Goal: Communication & Community: Answer question/provide support

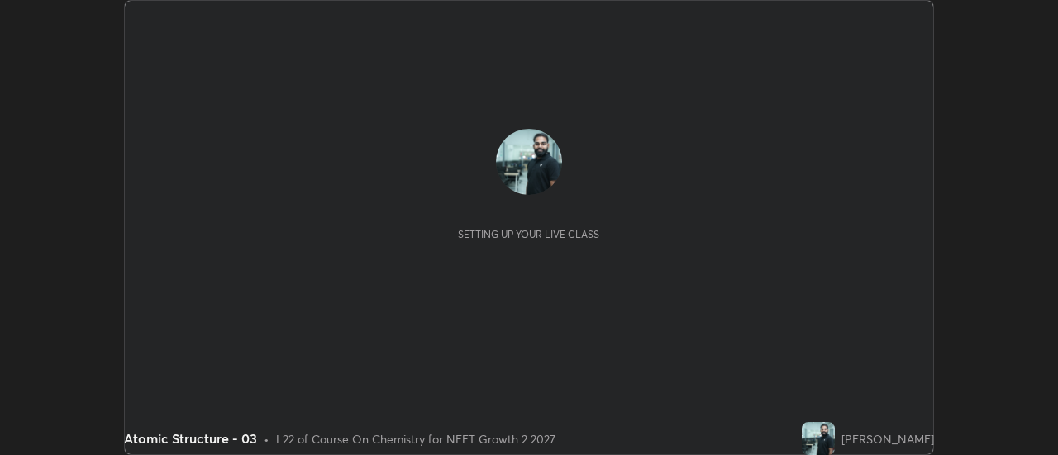
scroll to position [455, 1057]
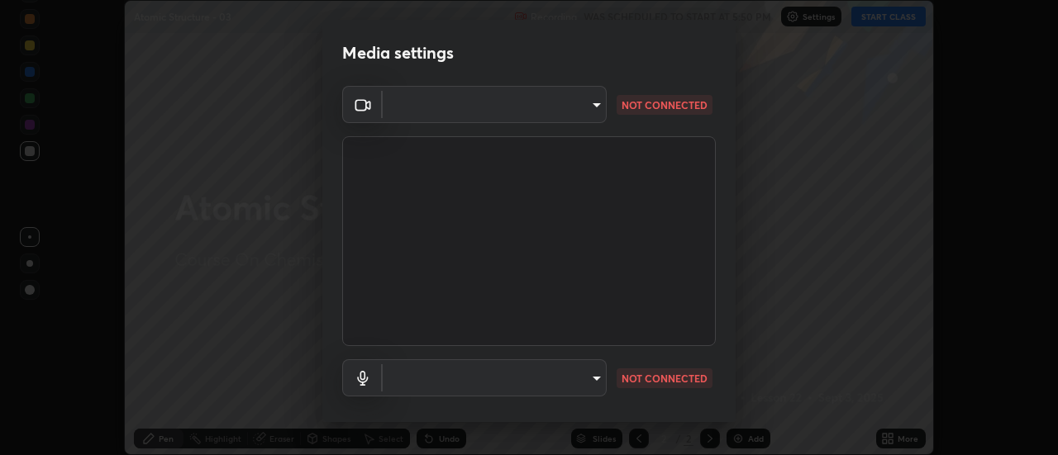
type input "985e4b1f72fc3b9494b48cef3b79fe3b682f9ae0bb15c20acfe574fe2aaad349"
type input "618656b63b7f9ee0ab6491a194f7017e5cc5f8d223736be4f163d7efcd640cbd"
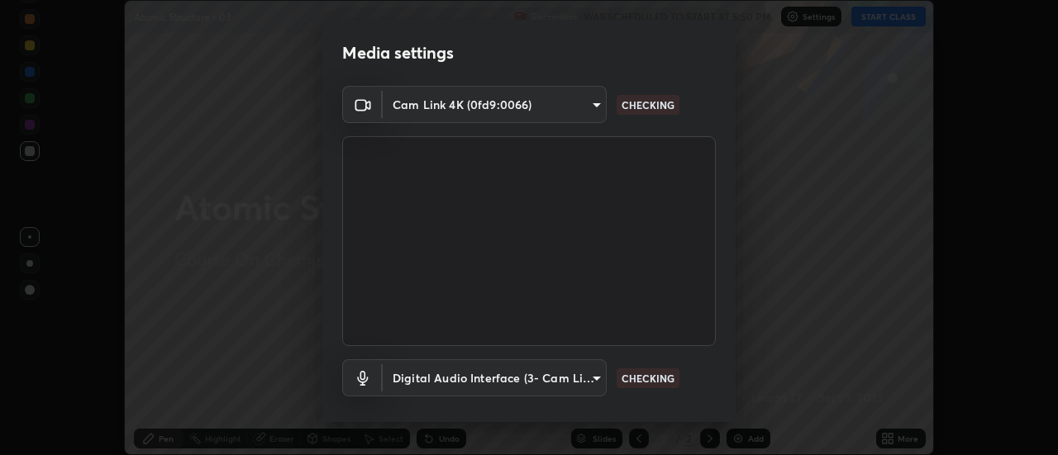
scroll to position [87, 0]
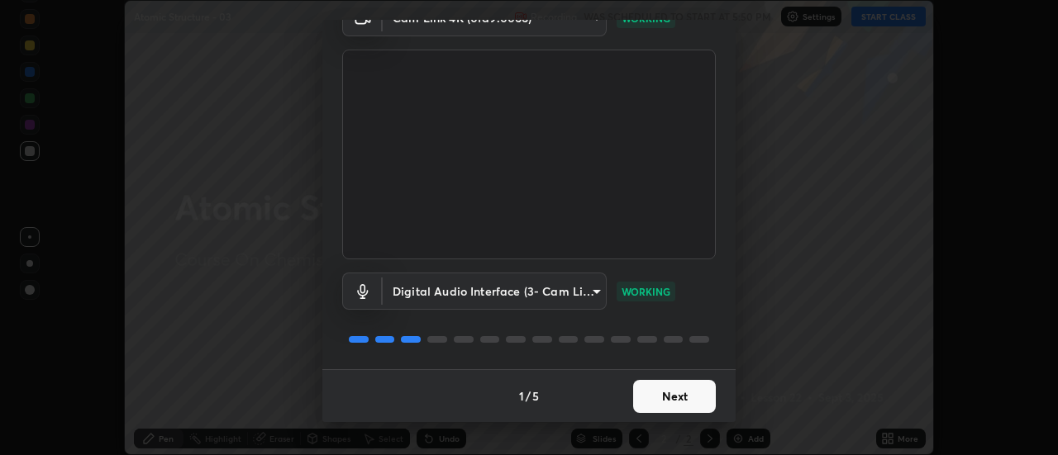
click at [656, 396] on button "Next" at bounding box center [674, 396] width 83 height 33
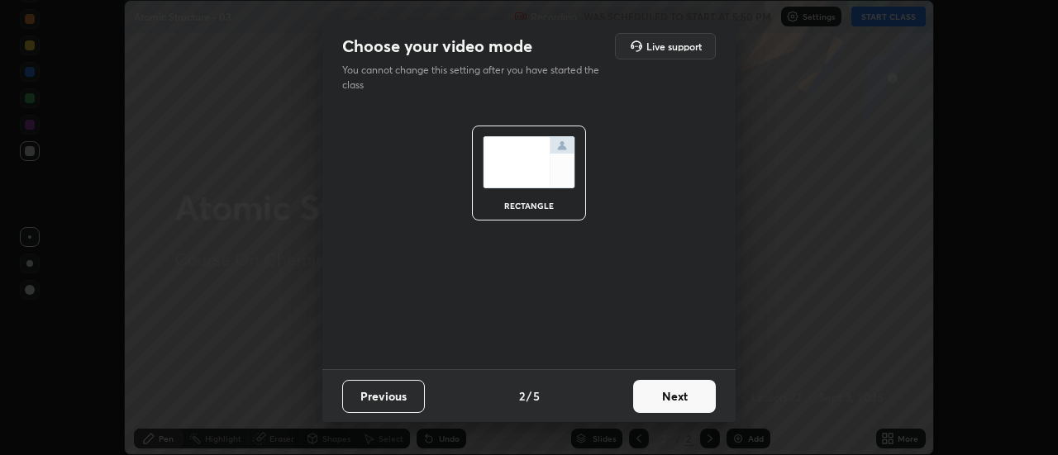
scroll to position [0, 0]
click at [660, 396] on button "Next" at bounding box center [674, 396] width 83 height 33
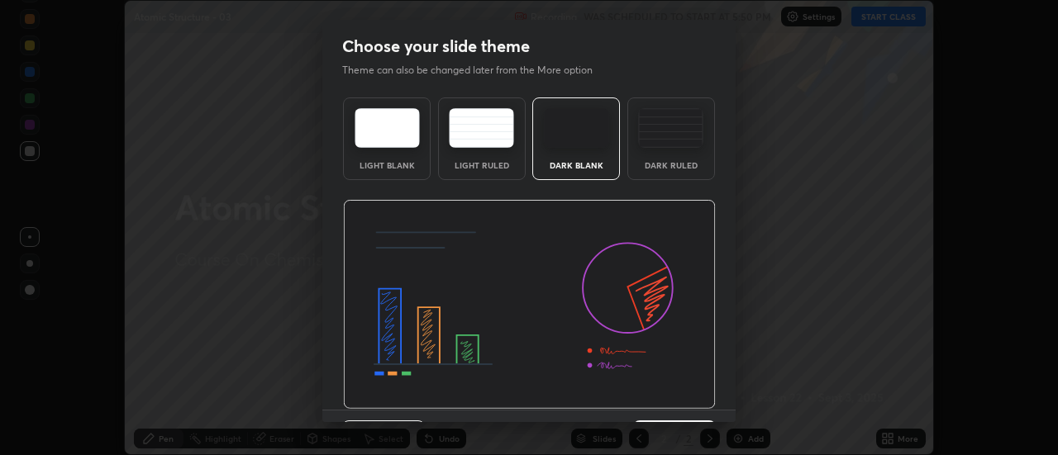
click at [663, 397] on img at bounding box center [529, 305] width 373 height 210
click at [660, 397] on img at bounding box center [529, 305] width 373 height 210
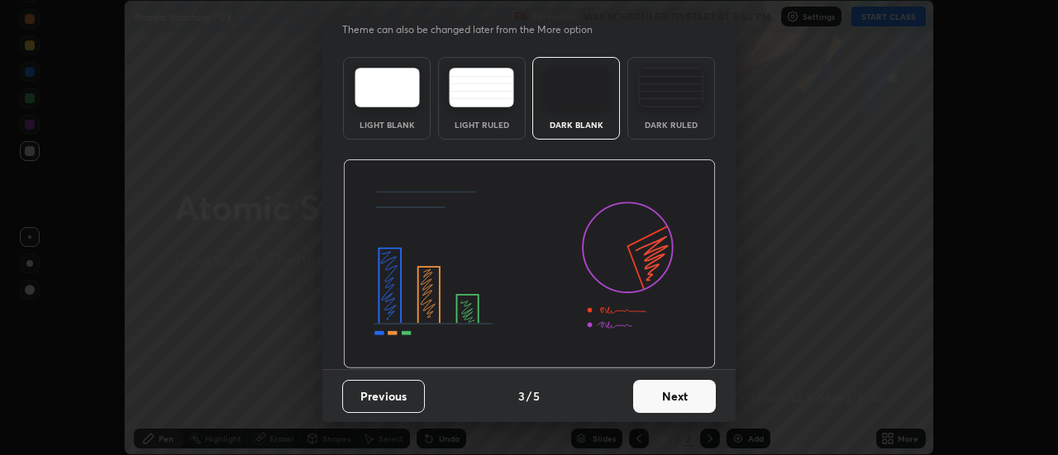
click at [672, 398] on button "Next" at bounding box center [674, 396] width 83 height 33
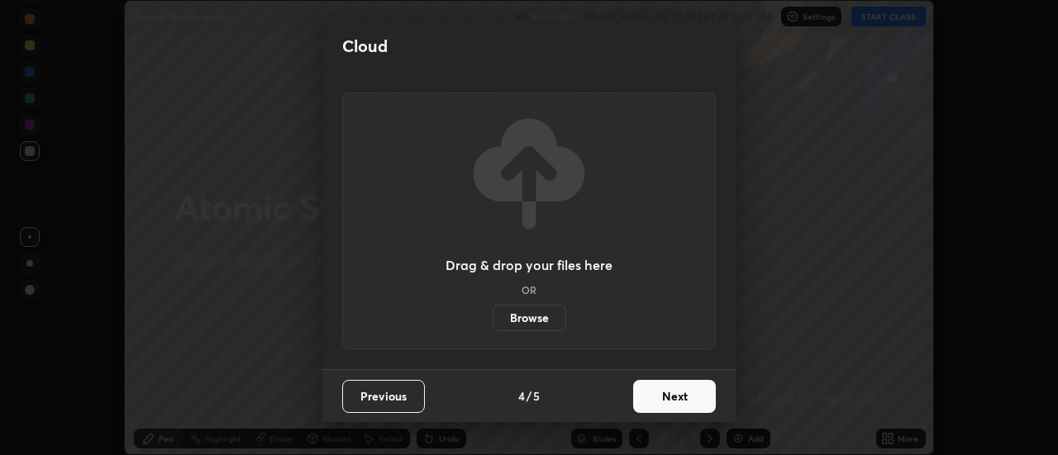
click at [670, 410] on button "Next" at bounding box center [674, 396] width 83 height 33
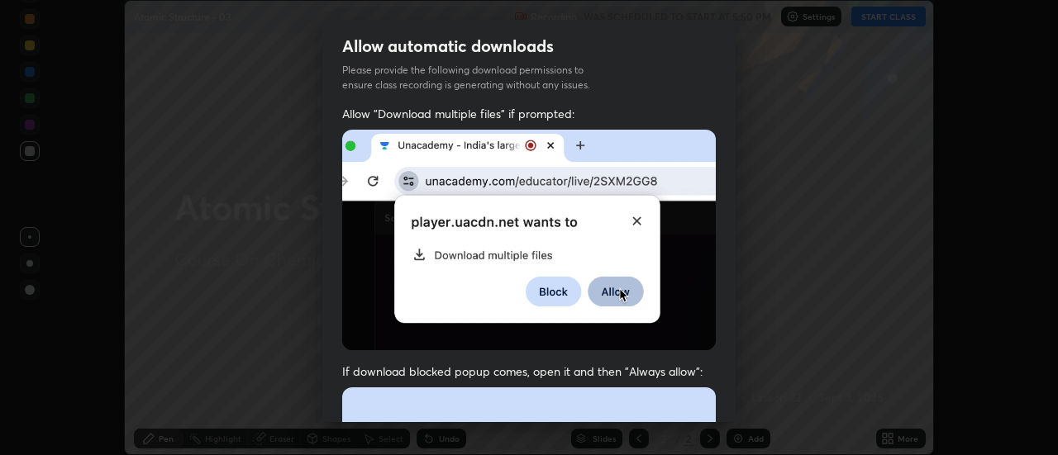
click at [660, 317] on img at bounding box center [529, 240] width 374 height 221
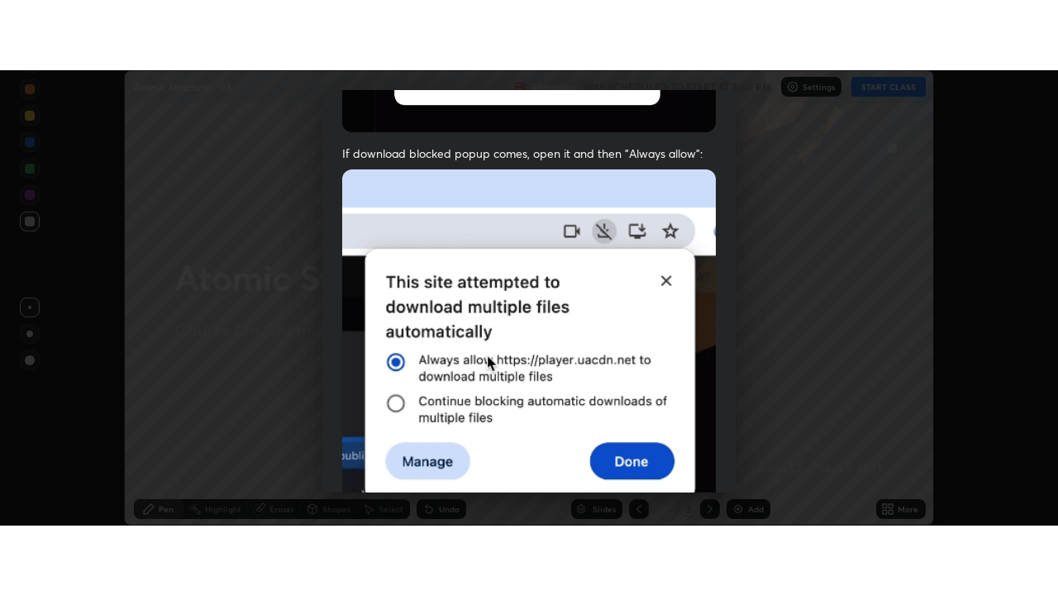
scroll to position [424, 0]
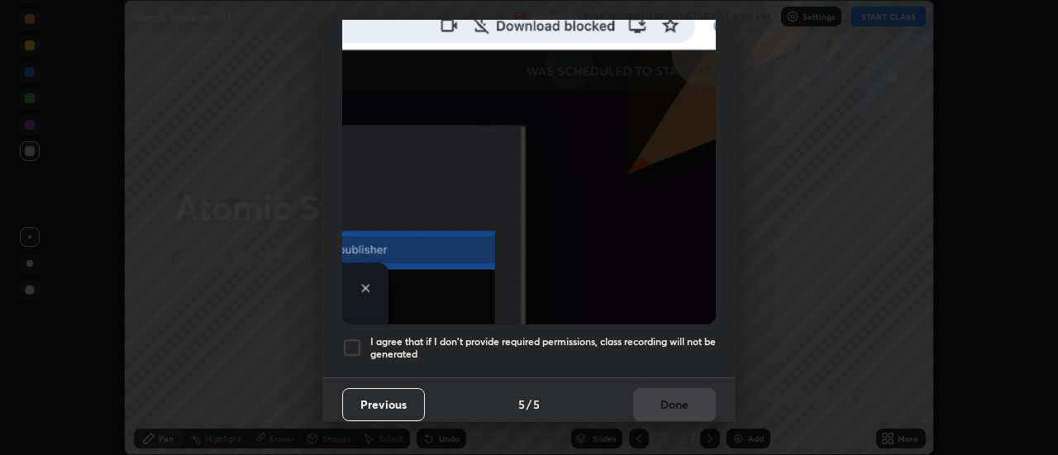
click at [646, 347] on h5 "I agree that if I don't provide required permissions, class recording will not …" at bounding box center [543, 349] width 346 height 26
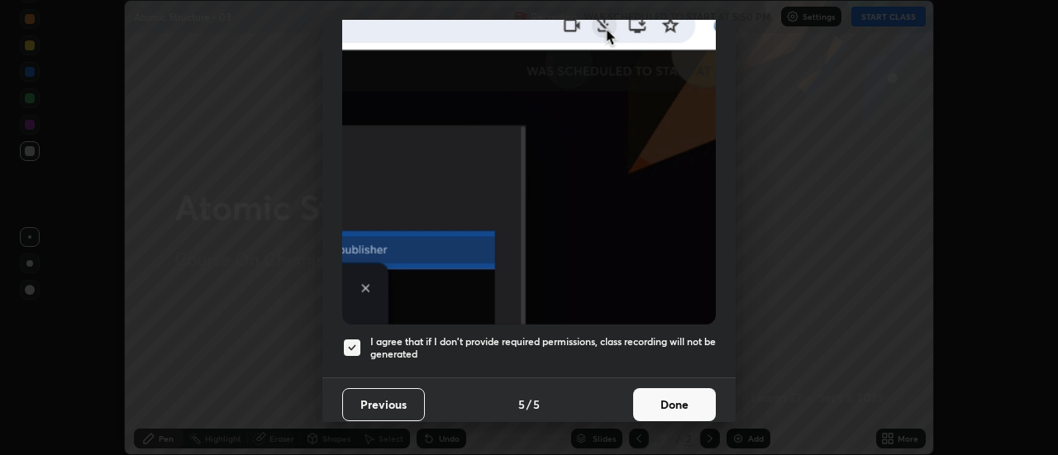
click at [677, 403] on button "Done" at bounding box center [674, 405] width 83 height 33
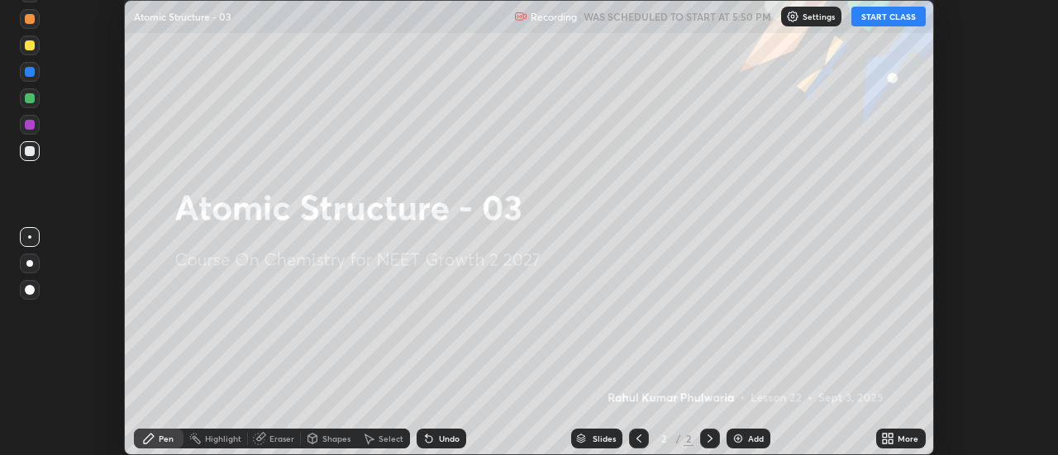
click at [884, 434] on icon at bounding box center [885, 436] width 4 height 4
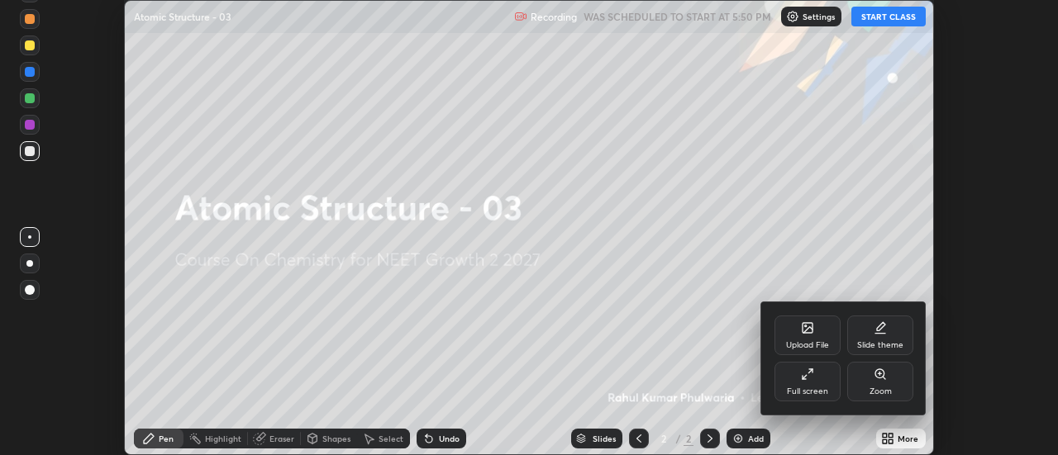
click at [832, 384] on div "Full screen" at bounding box center [808, 382] width 66 height 40
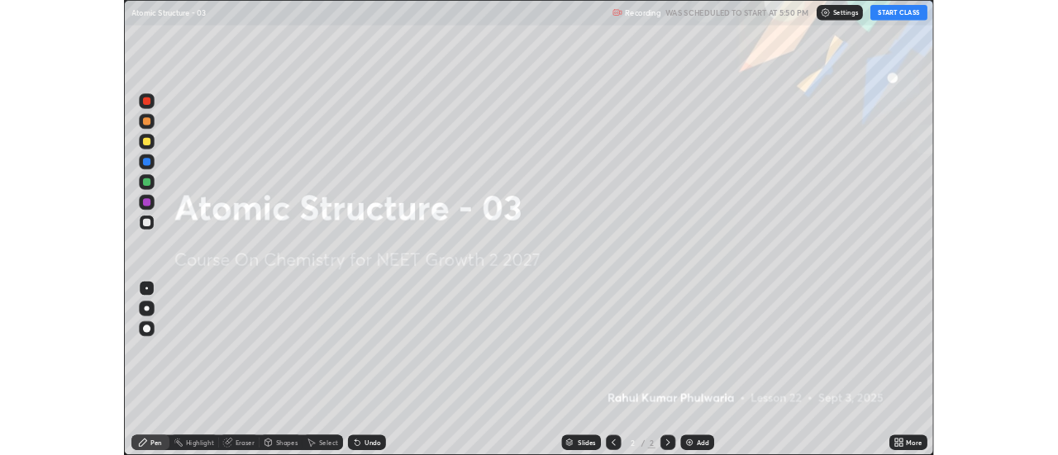
scroll to position [595, 1058]
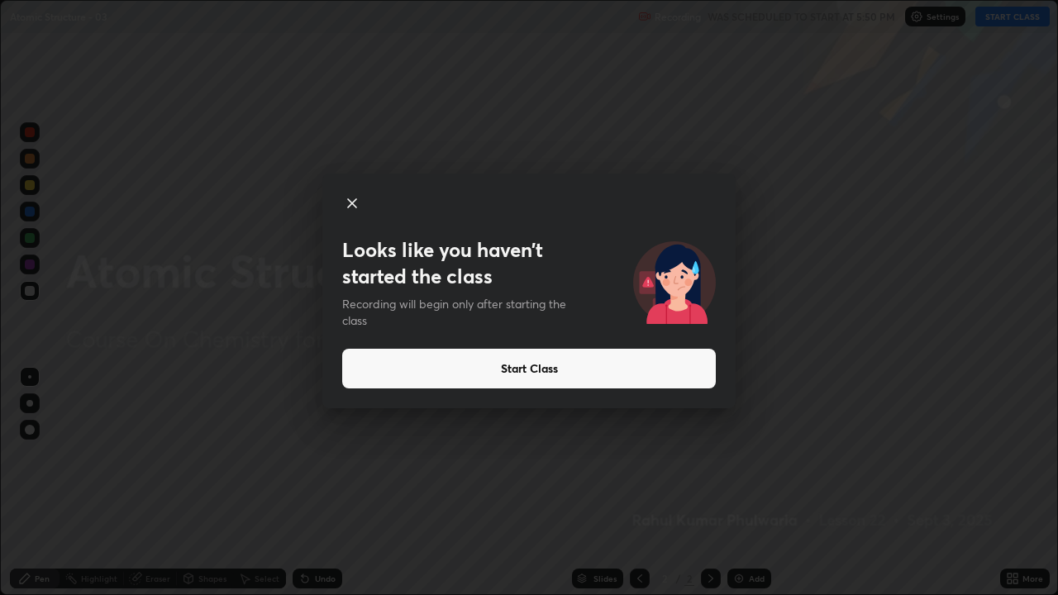
click at [698, 371] on button "Start Class" at bounding box center [529, 369] width 374 height 40
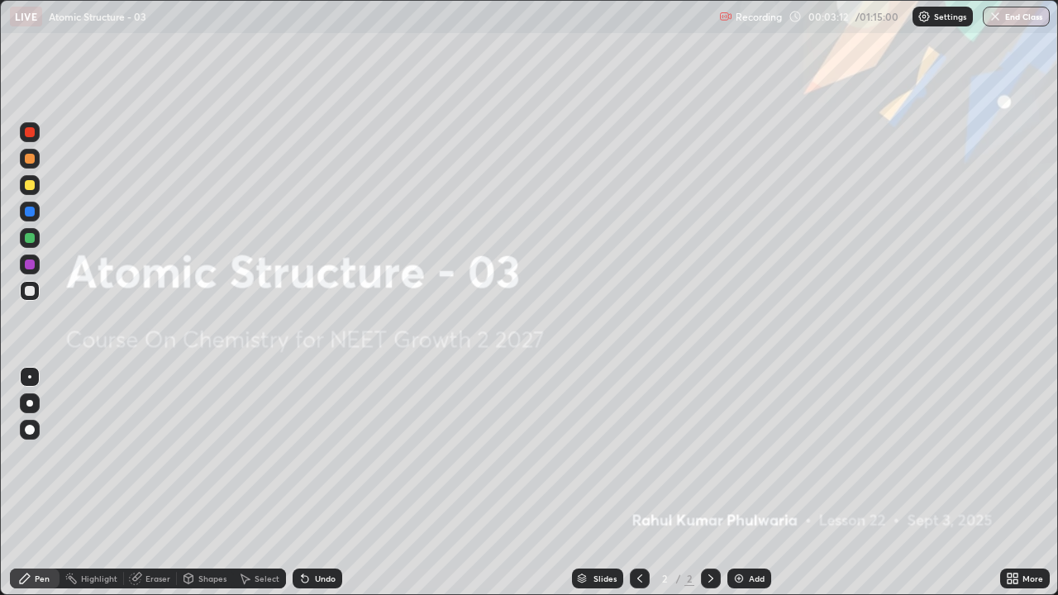
click at [740, 455] on img at bounding box center [738, 578] width 13 height 13
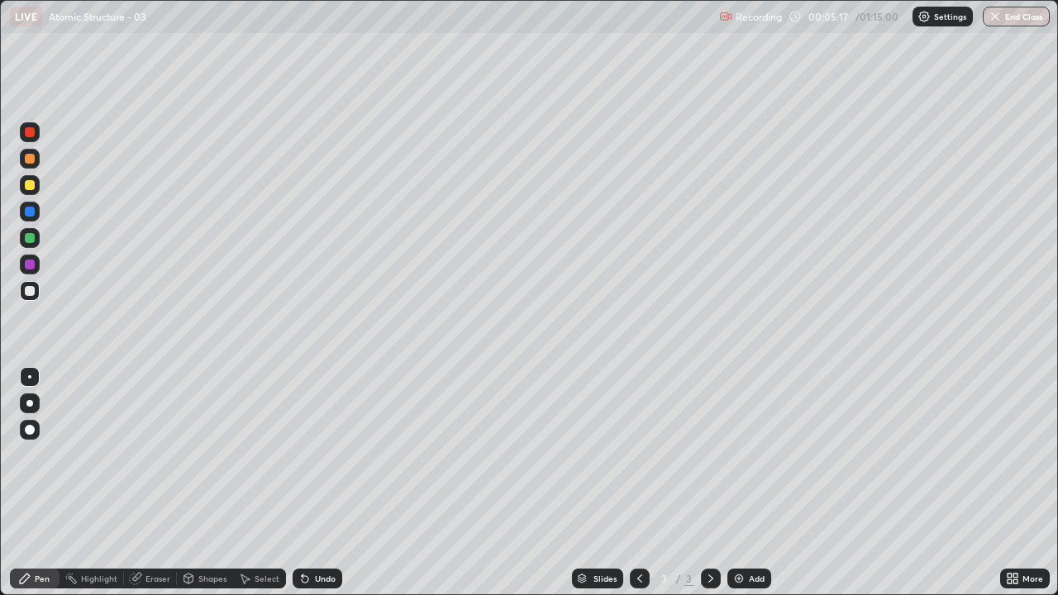
click at [150, 455] on div "Eraser" at bounding box center [157, 579] width 25 height 8
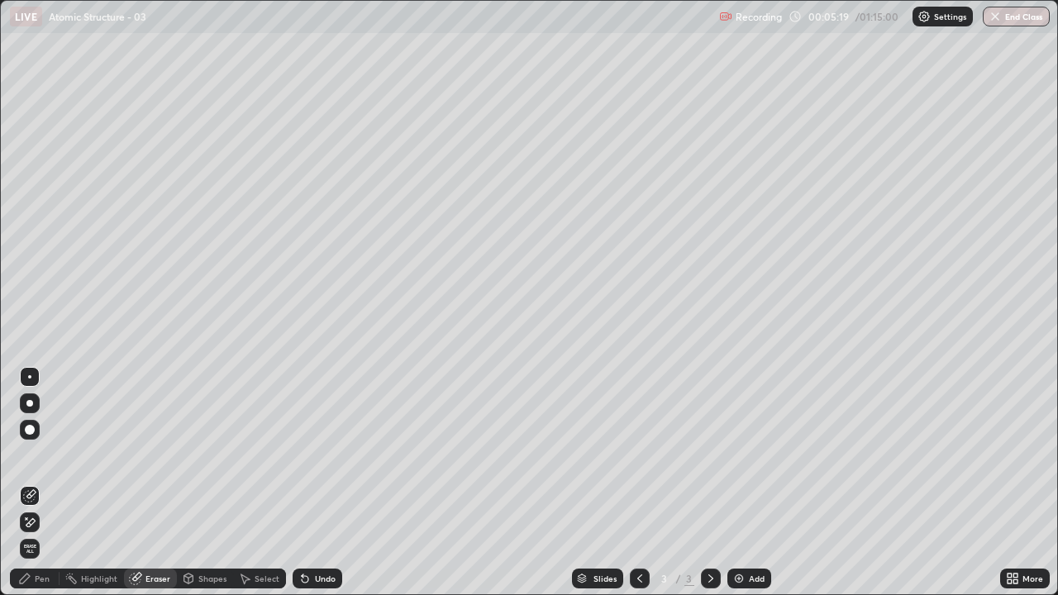
click at [47, 455] on div "Pen" at bounding box center [42, 579] width 15 height 8
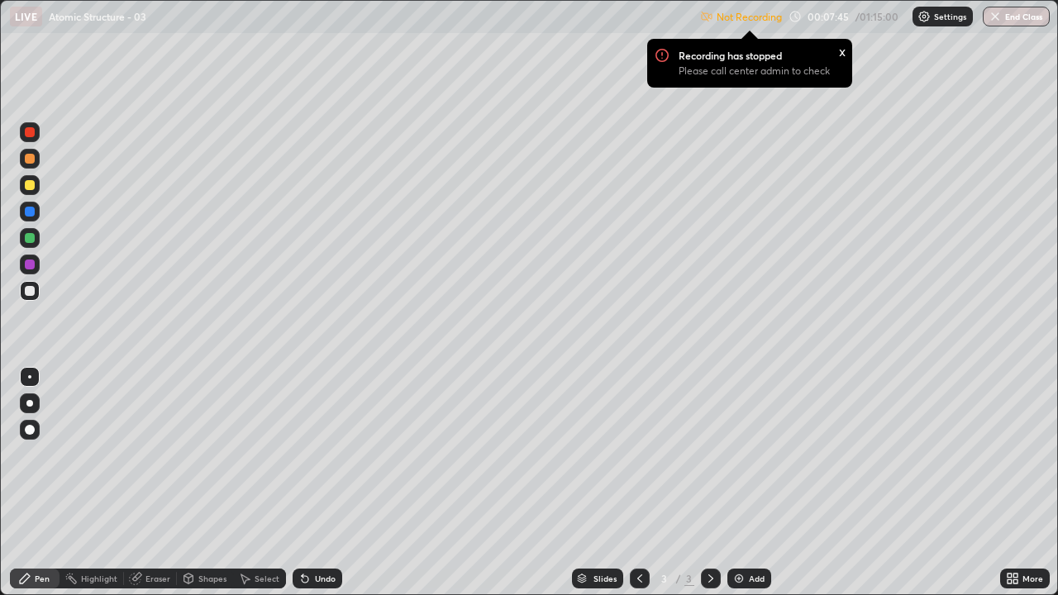
click at [0, 341] on div "Setting up your live class" at bounding box center [529, 297] width 1058 height 595
click at [928, 20] on img at bounding box center [924, 16] width 13 height 13
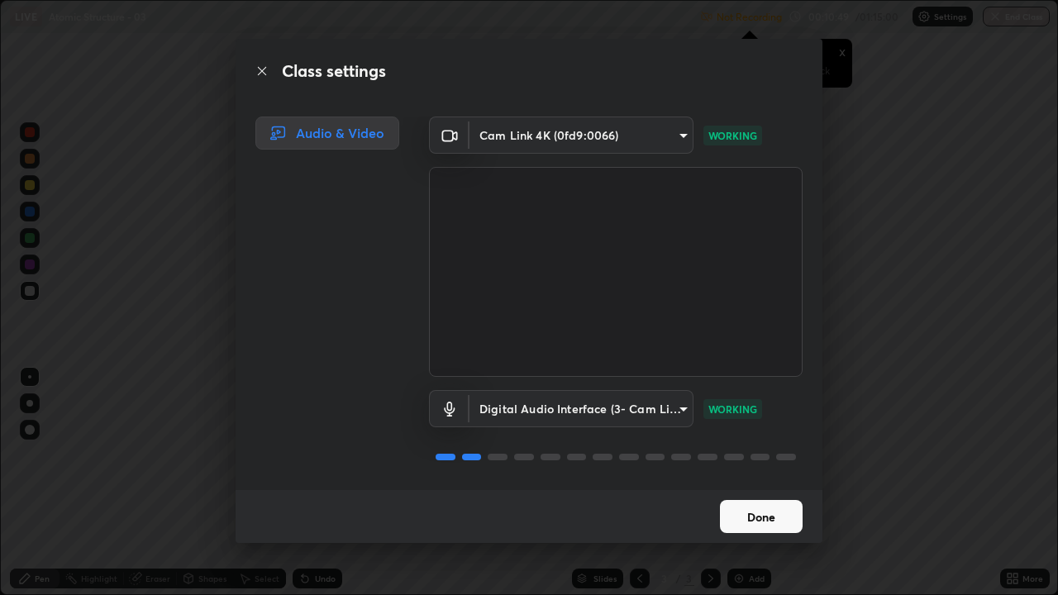
click at [756, 455] on button "Done" at bounding box center [761, 516] width 83 height 33
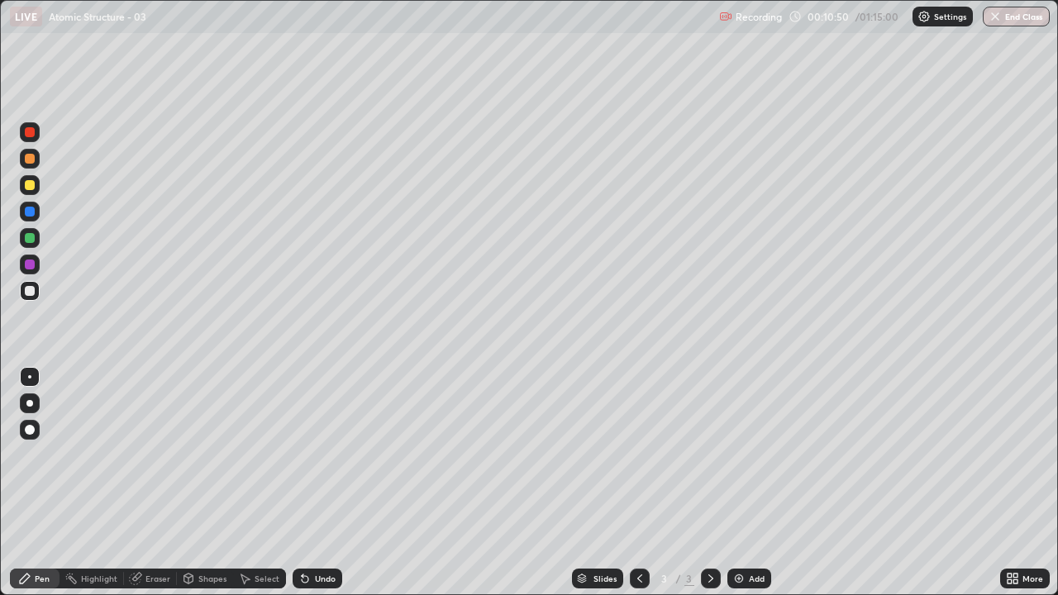
click at [742, 455] on img at bounding box center [738, 578] width 13 height 13
click at [640, 455] on icon at bounding box center [639, 578] width 13 height 13
click at [708, 455] on icon at bounding box center [710, 578] width 13 height 13
click at [638, 455] on icon at bounding box center [639, 578] width 13 height 13
click at [708, 455] on icon at bounding box center [710, 579] width 5 height 8
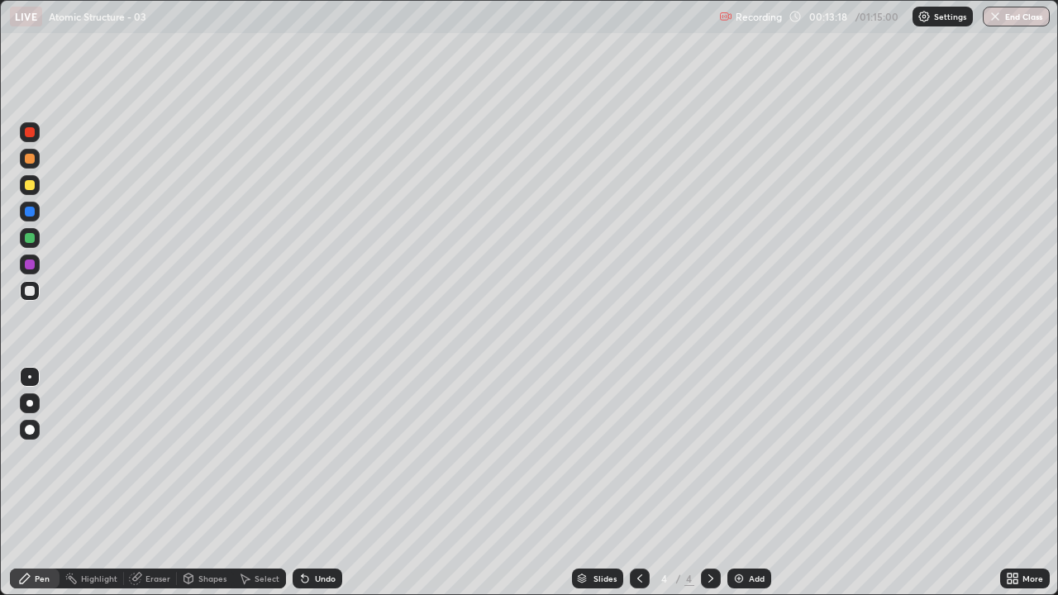
click at [152, 455] on div "Eraser" at bounding box center [157, 579] width 25 height 8
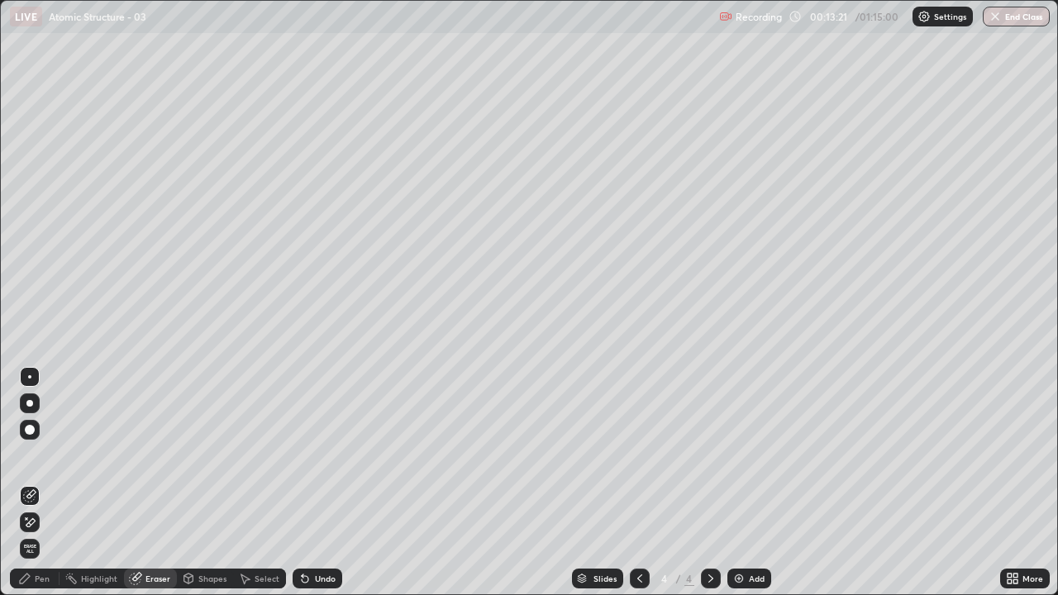
click at [43, 455] on div "Pen" at bounding box center [42, 579] width 15 height 8
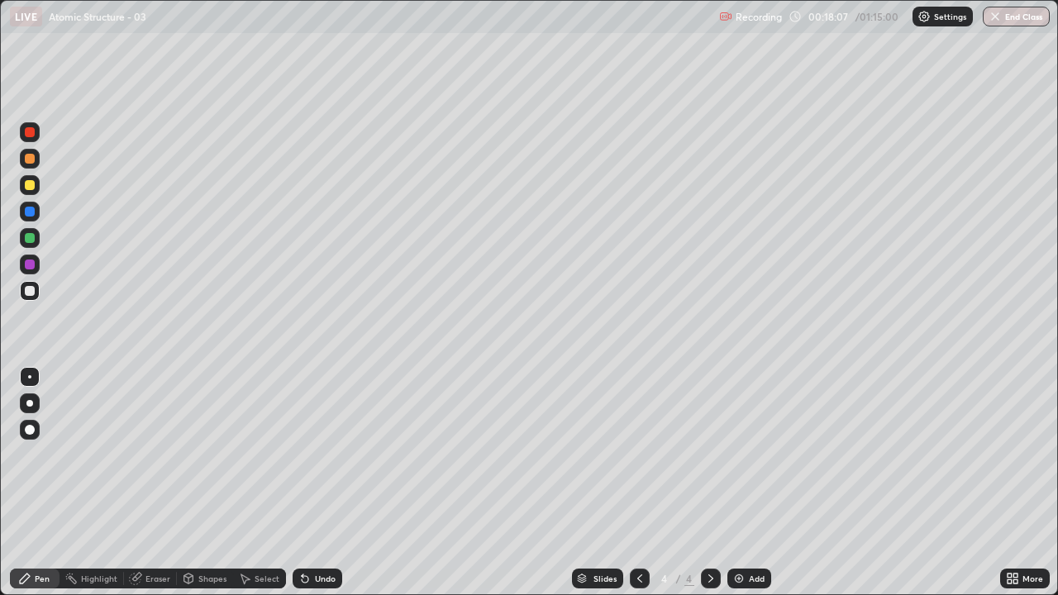
click at [35, 245] on div at bounding box center [30, 238] width 20 height 20
click at [33, 289] on div at bounding box center [30, 291] width 10 height 10
click at [736, 455] on img at bounding box center [738, 578] width 13 height 13
click at [27, 240] on div at bounding box center [30, 238] width 10 height 10
click at [145, 455] on div "Eraser" at bounding box center [157, 579] width 25 height 8
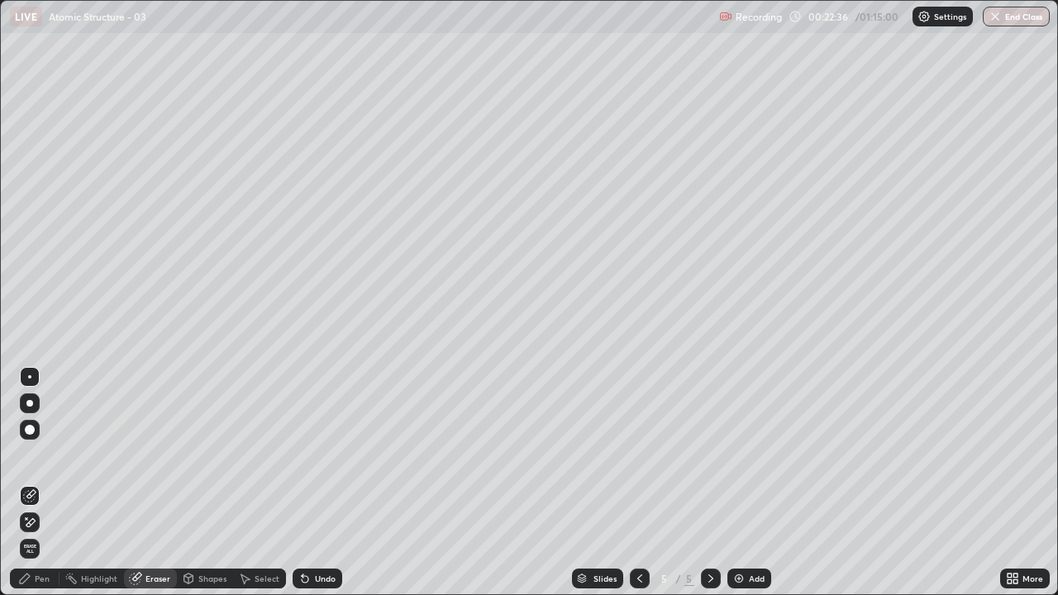
click at [51, 455] on div "Pen" at bounding box center [35, 579] width 50 height 20
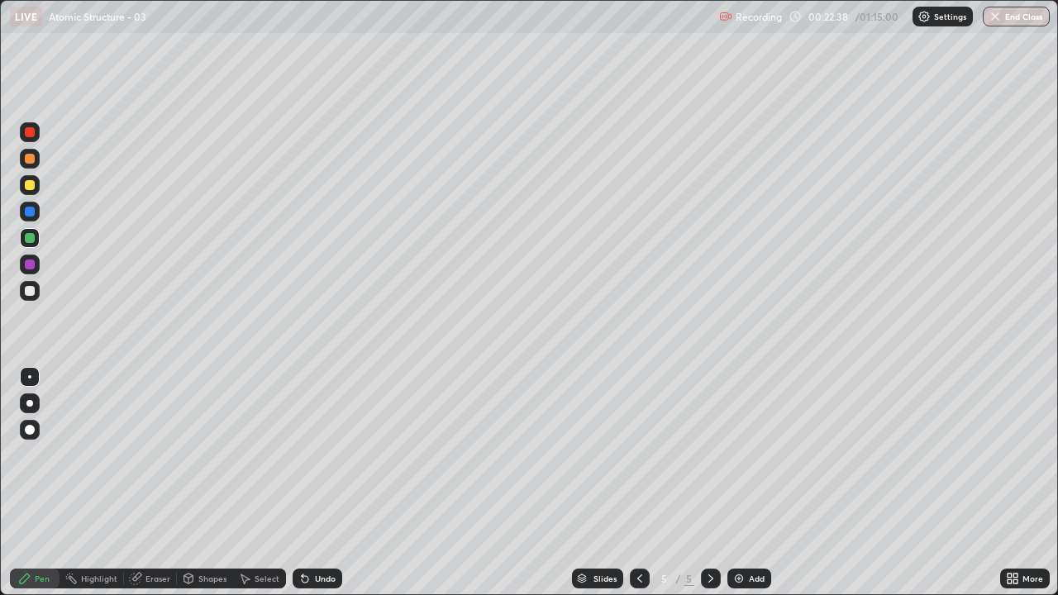
click at [32, 294] on div at bounding box center [30, 291] width 10 height 10
click at [28, 242] on div at bounding box center [30, 238] width 10 height 10
click at [25, 289] on div at bounding box center [30, 291] width 10 height 10
click at [738, 455] on img at bounding box center [738, 578] width 13 height 13
click at [148, 455] on div "Eraser" at bounding box center [157, 579] width 25 height 8
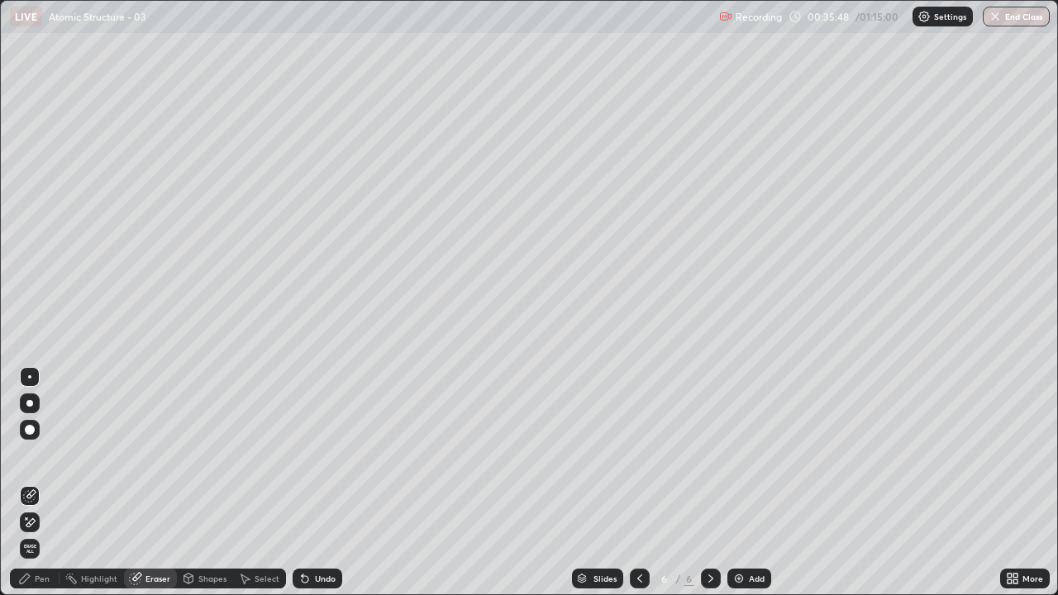
click at [45, 455] on div "Pen" at bounding box center [42, 579] width 15 height 8
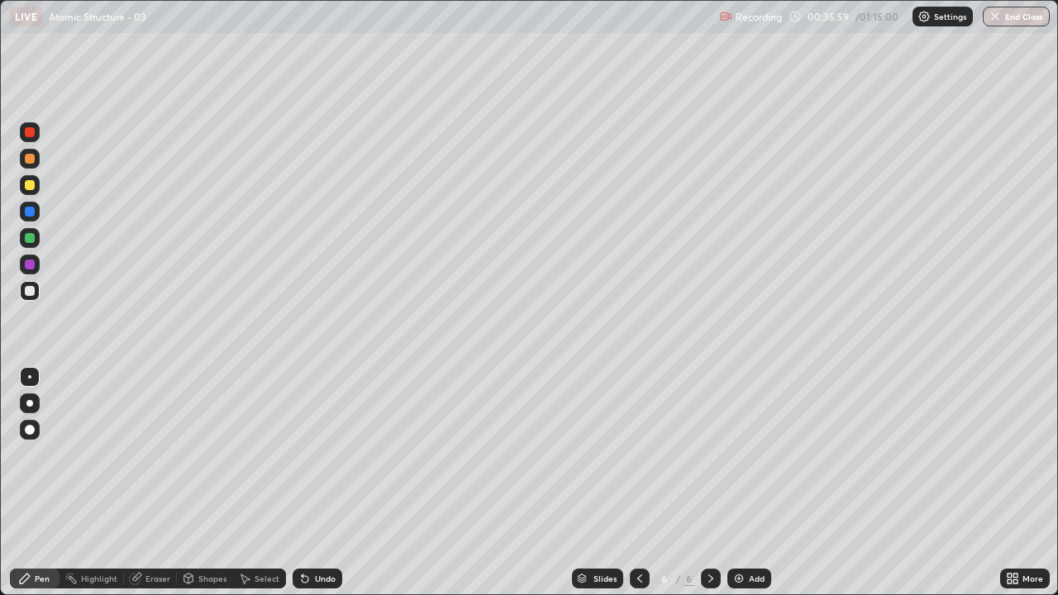
click at [153, 455] on div "Eraser" at bounding box center [157, 579] width 25 height 8
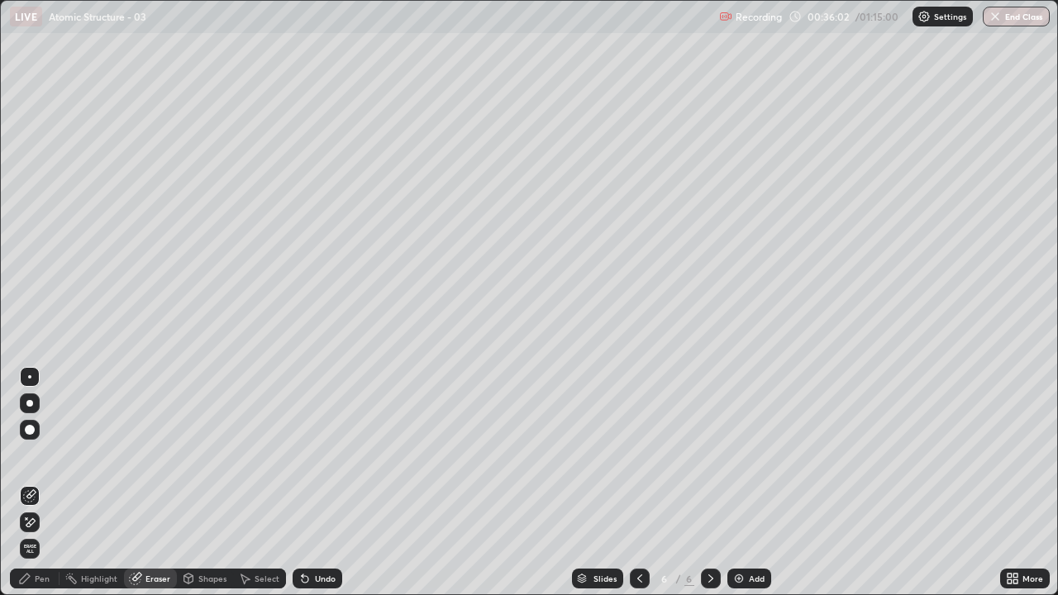
click at [39, 455] on div "Pen" at bounding box center [42, 579] width 15 height 8
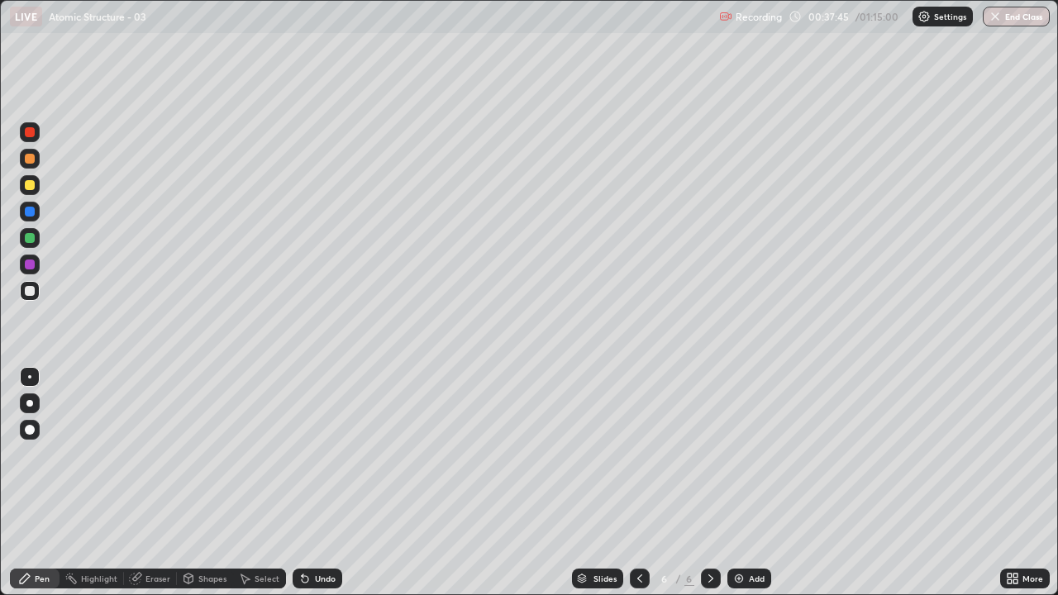
click at [155, 455] on div "Eraser" at bounding box center [157, 579] width 25 height 8
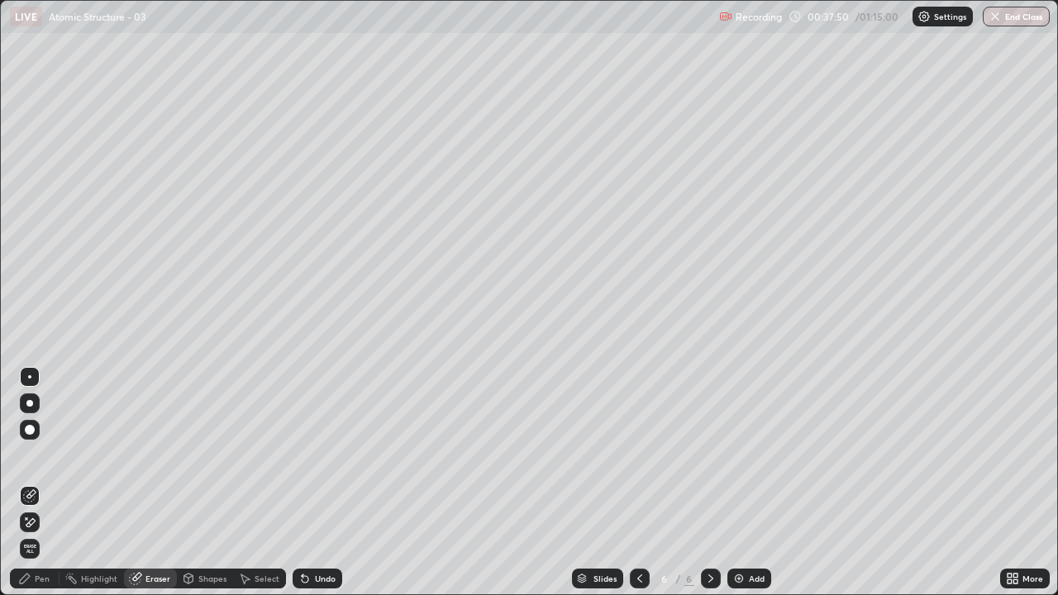
click at [45, 455] on div "Pen" at bounding box center [42, 579] width 15 height 8
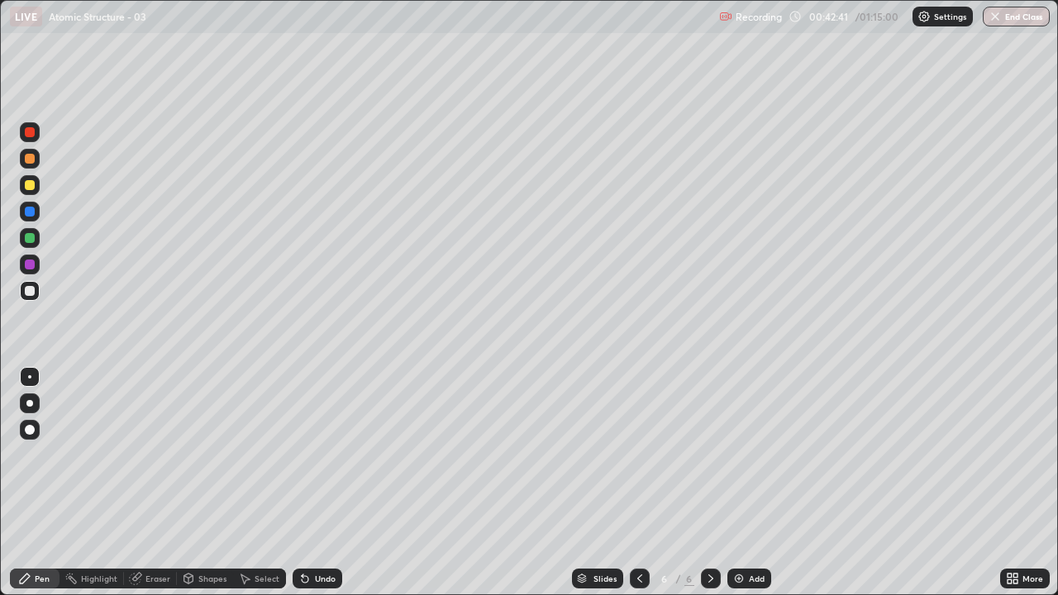
click at [738, 455] on img at bounding box center [738, 578] width 13 height 13
click at [155, 455] on div "Eraser" at bounding box center [157, 579] width 25 height 8
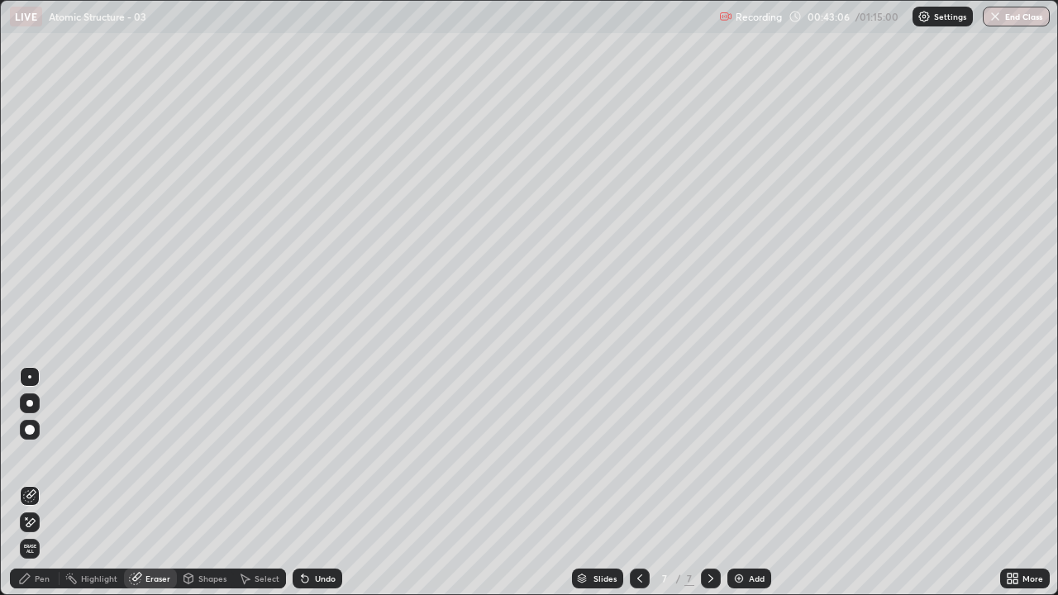
click at [52, 455] on div "Pen" at bounding box center [35, 579] width 50 height 20
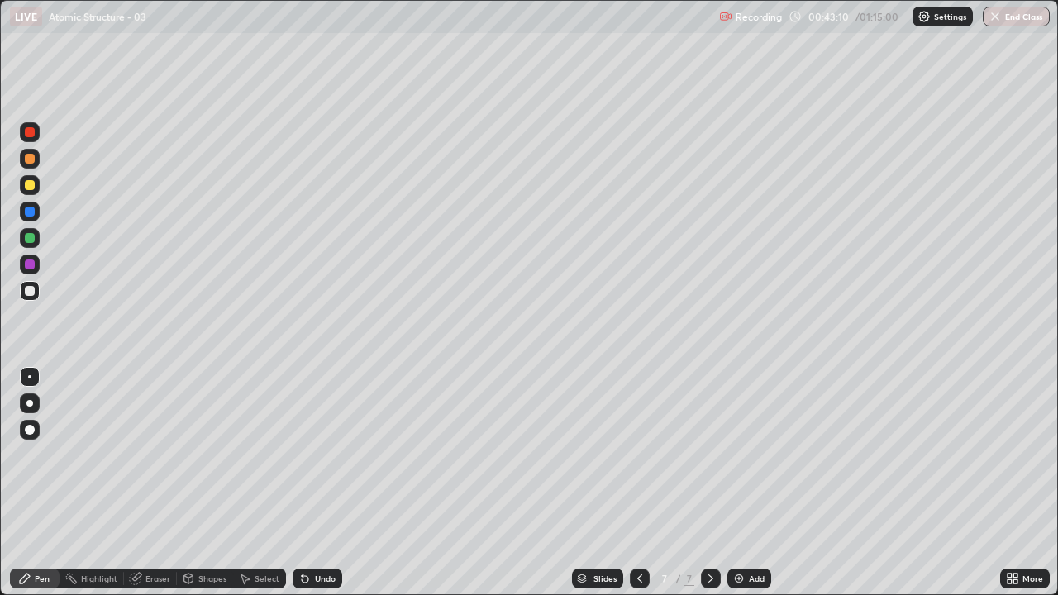
click at [636, 455] on icon at bounding box center [639, 578] width 13 height 13
click at [709, 455] on icon at bounding box center [710, 578] width 13 height 13
click at [159, 455] on div "Eraser" at bounding box center [157, 579] width 25 height 8
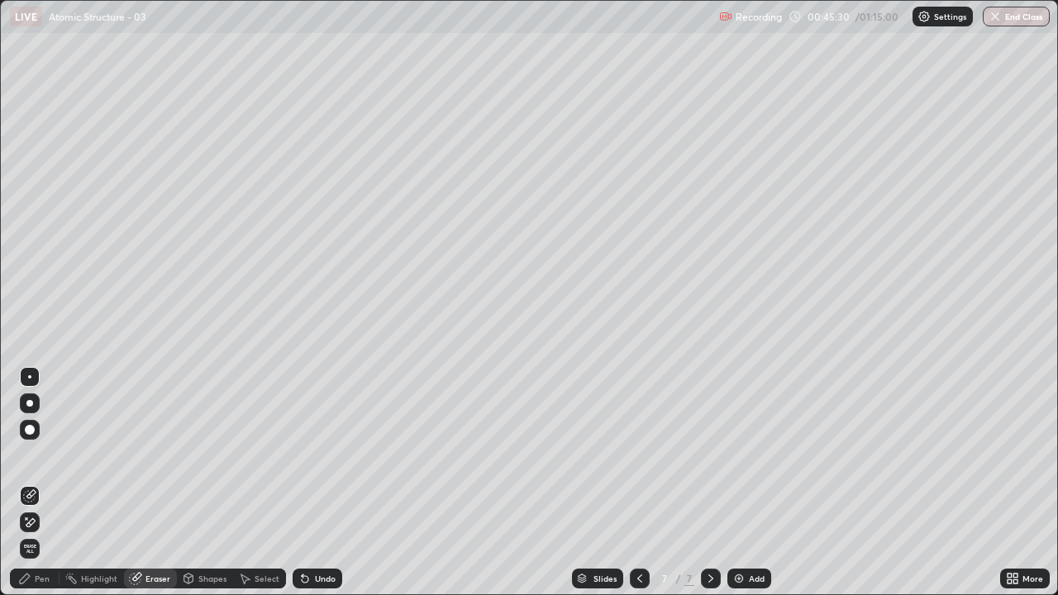
click at [41, 455] on div "Pen" at bounding box center [35, 579] width 50 height 20
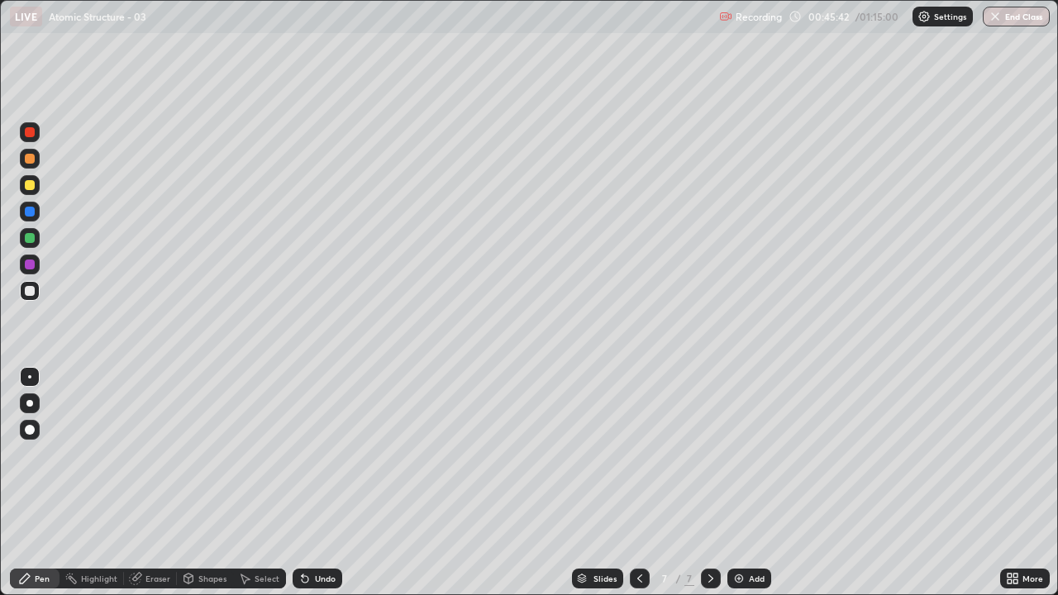
click at [146, 455] on div "Eraser" at bounding box center [157, 579] width 25 height 8
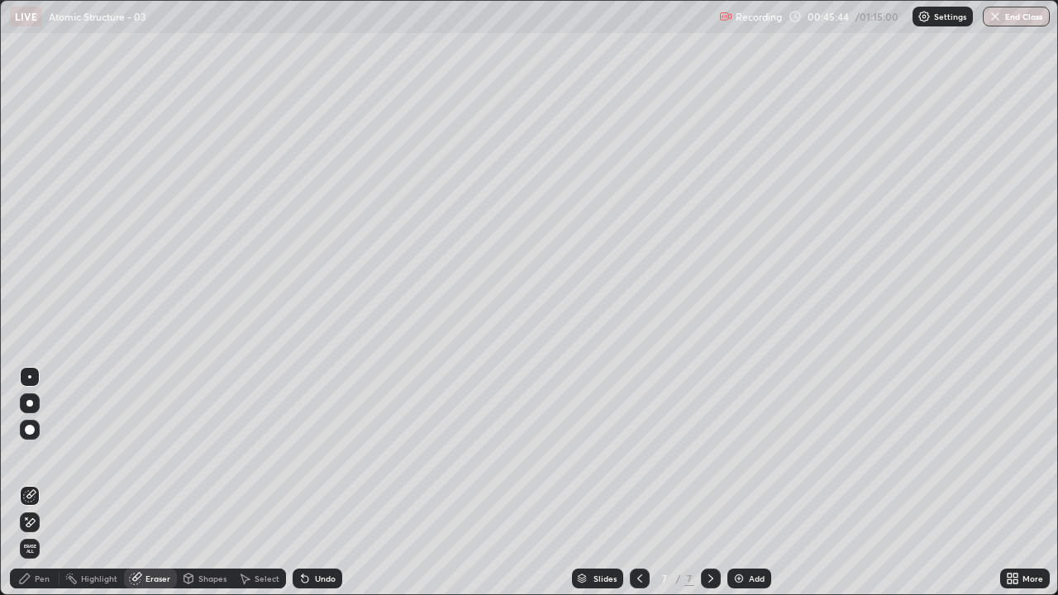
click at [41, 455] on div "Pen" at bounding box center [42, 579] width 15 height 8
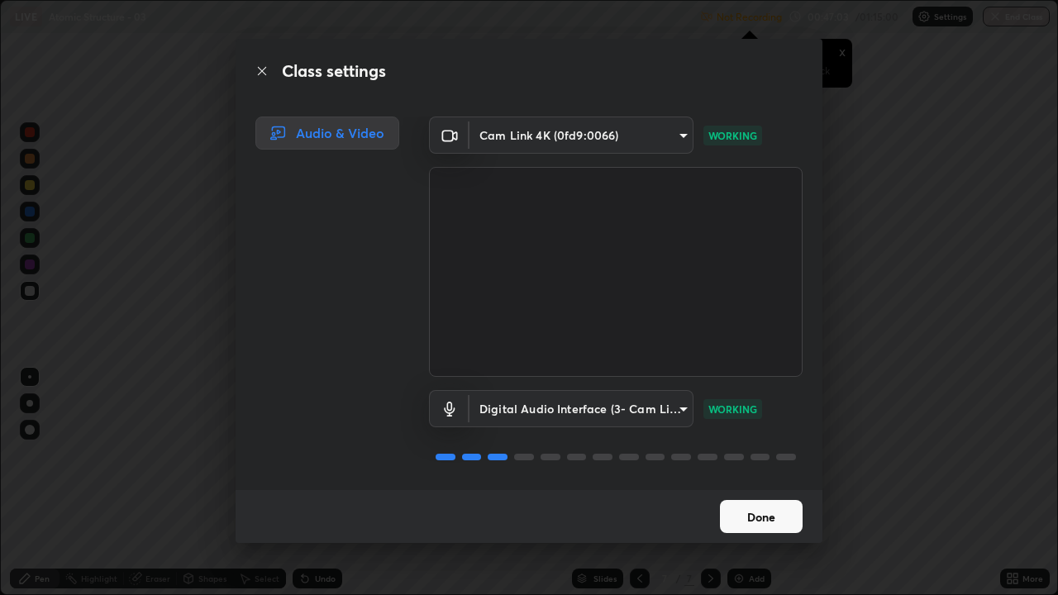
click at [747, 455] on button "Done" at bounding box center [761, 516] width 83 height 33
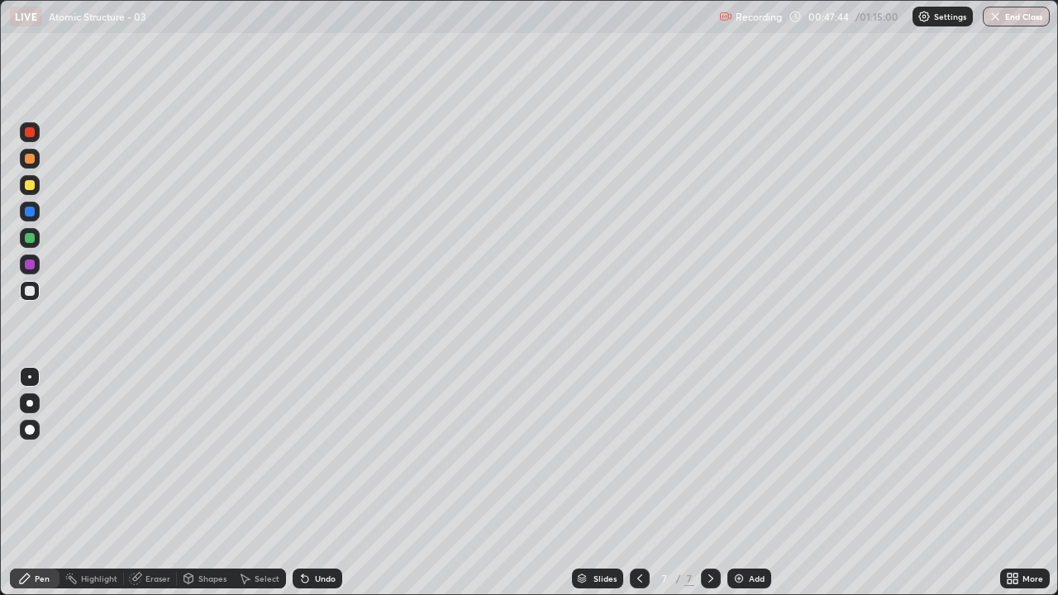
click at [31, 241] on div at bounding box center [30, 238] width 10 height 10
click at [29, 292] on div at bounding box center [30, 291] width 10 height 10
click at [735, 455] on img at bounding box center [738, 578] width 13 height 13
click at [28, 238] on div at bounding box center [30, 238] width 10 height 10
click at [26, 293] on div at bounding box center [30, 291] width 10 height 10
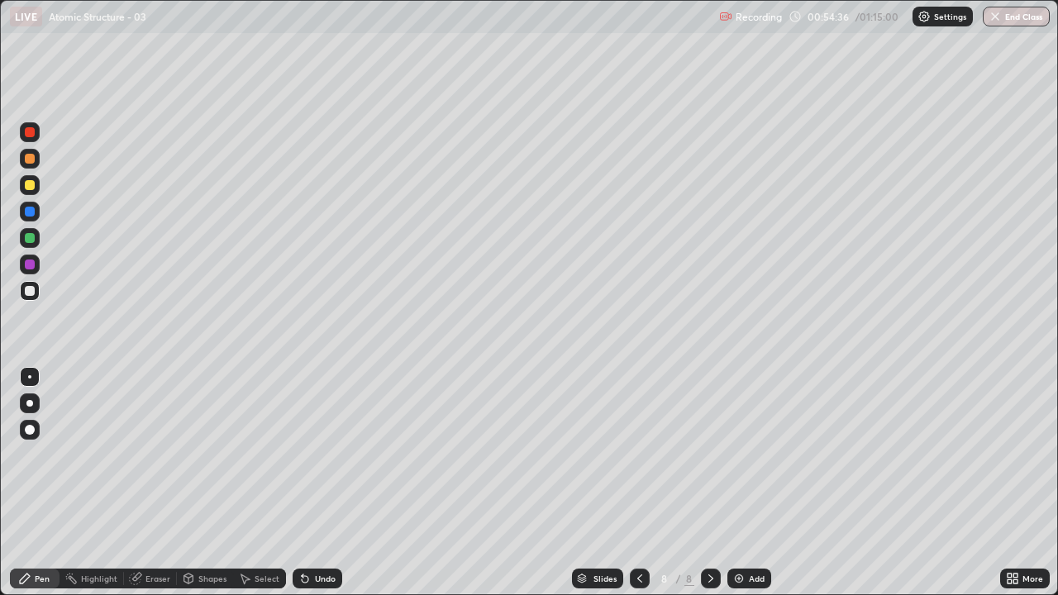
click at [737, 455] on img at bounding box center [738, 578] width 13 height 13
click at [152, 455] on div "Eraser" at bounding box center [157, 579] width 25 height 8
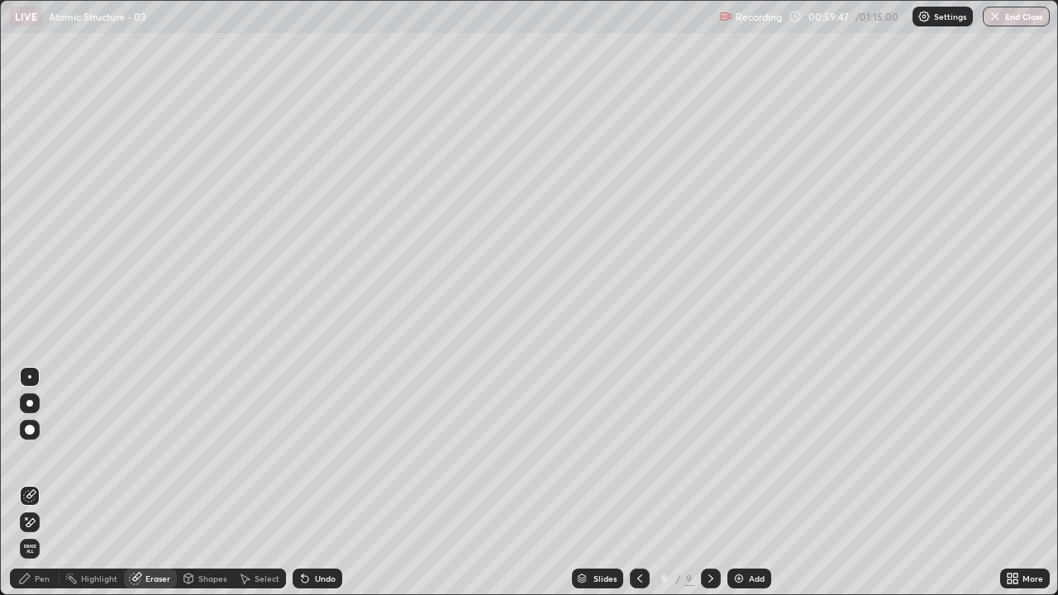
click at [47, 455] on div "Pen" at bounding box center [35, 579] width 50 height 20
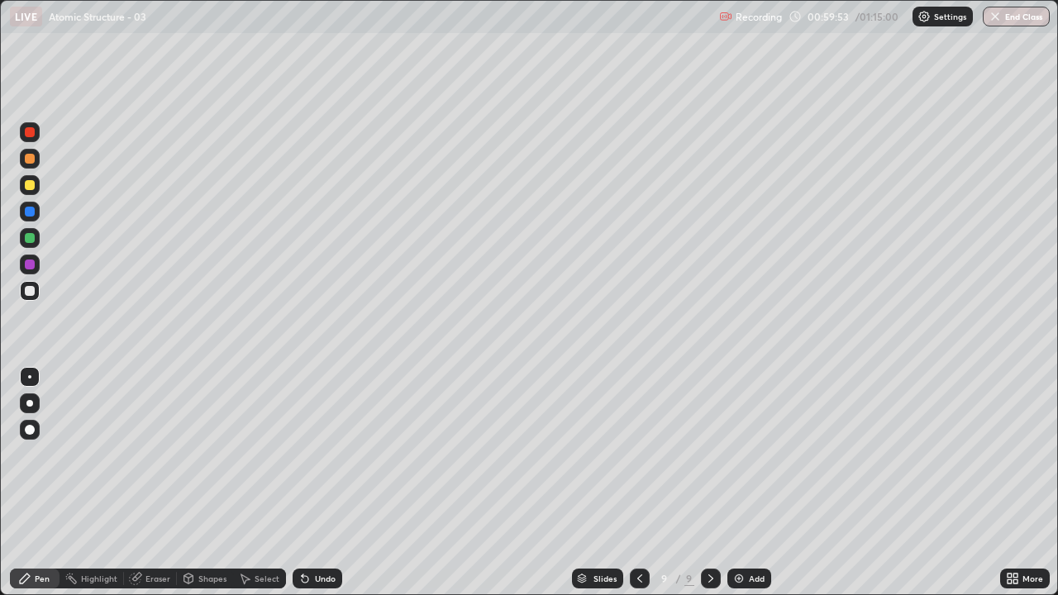
click at [152, 455] on div "Eraser" at bounding box center [157, 579] width 25 height 8
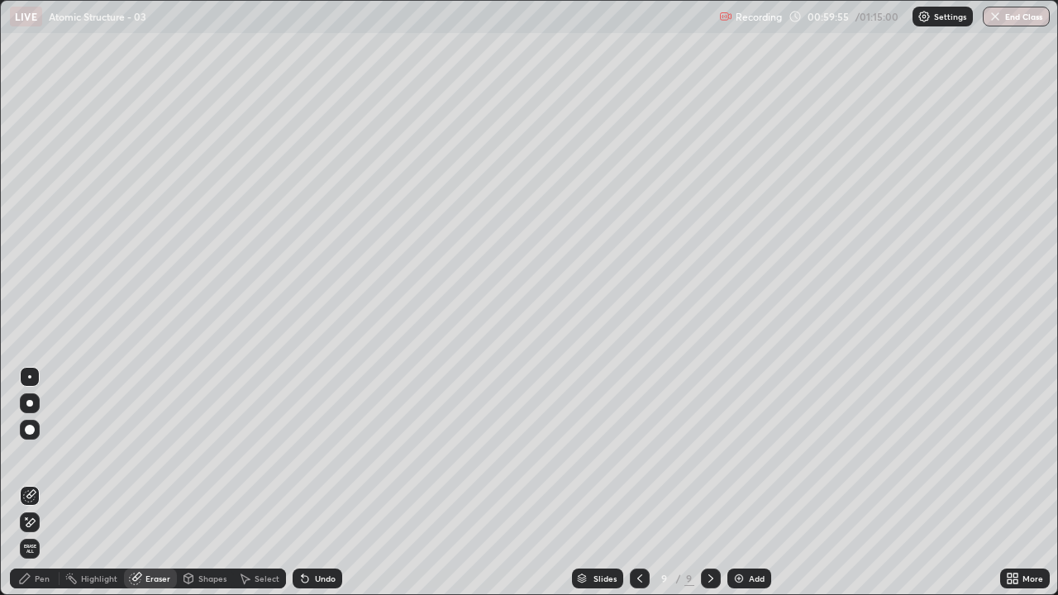
click at [38, 455] on div "Pen" at bounding box center [35, 579] width 50 height 20
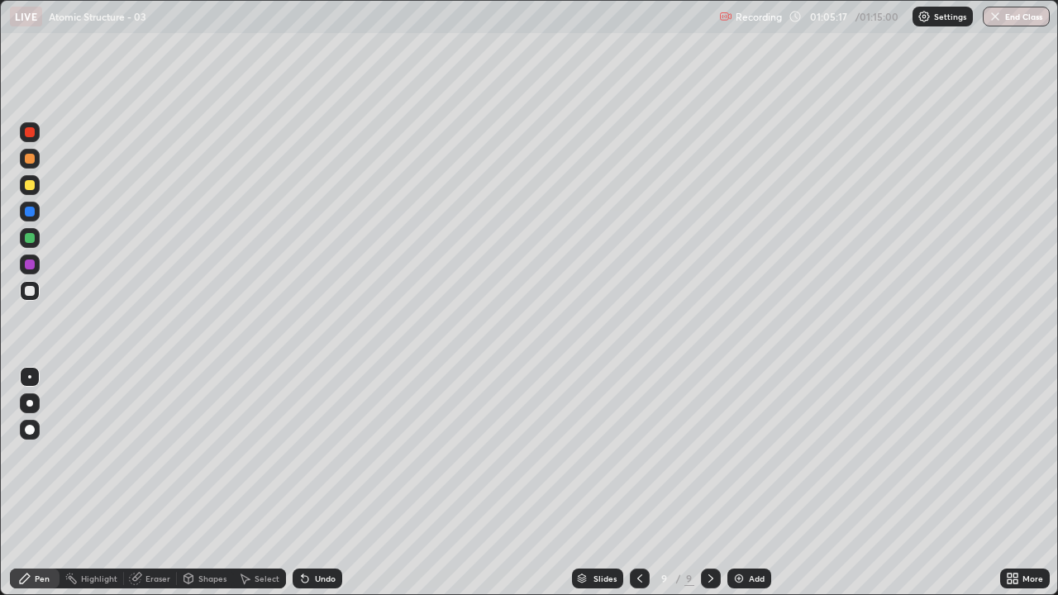
click at [735, 455] on img at bounding box center [738, 578] width 13 height 13
click at [150, 455] on div "Eraser" at bounding box center [157, 579] width 25 height 8
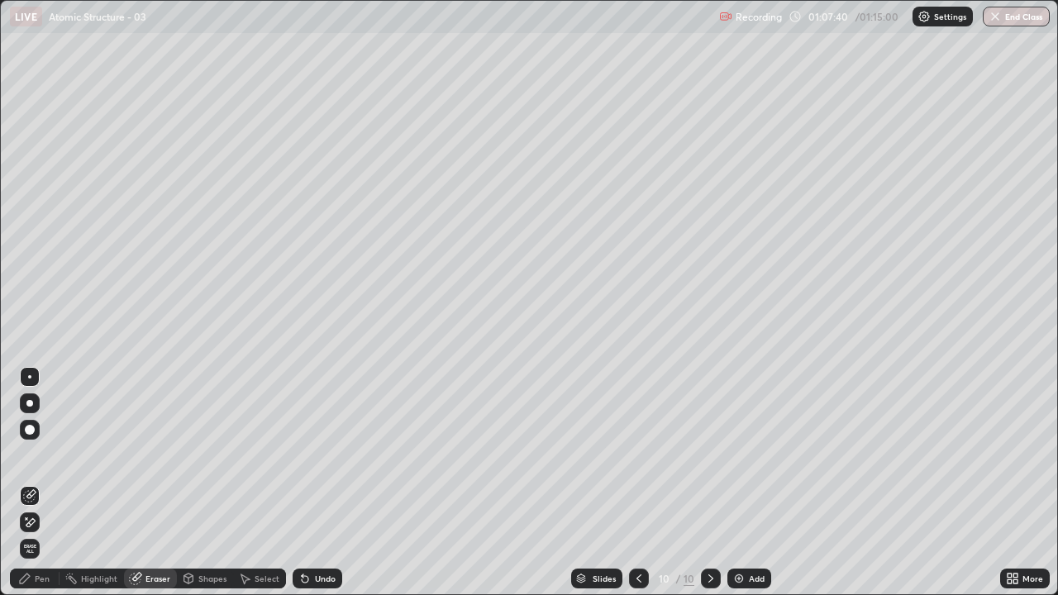
click at [42, 455] on div "Pen" at bounding box center [42, 579] width 15 height 8
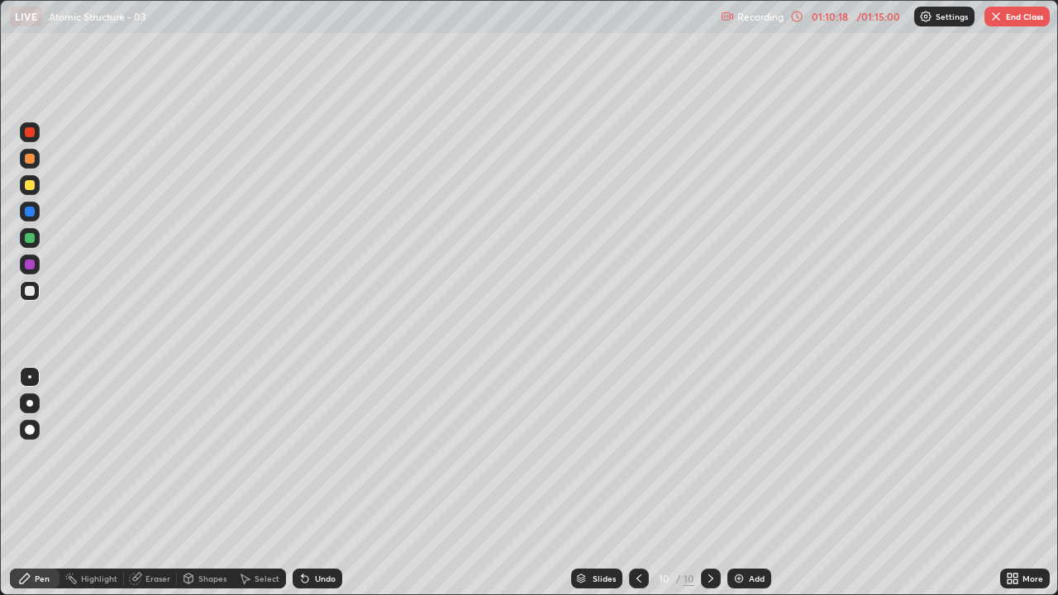
click at [1034, 21] on button "End Class" at bounding box center [1017, 17] width 65 height 20
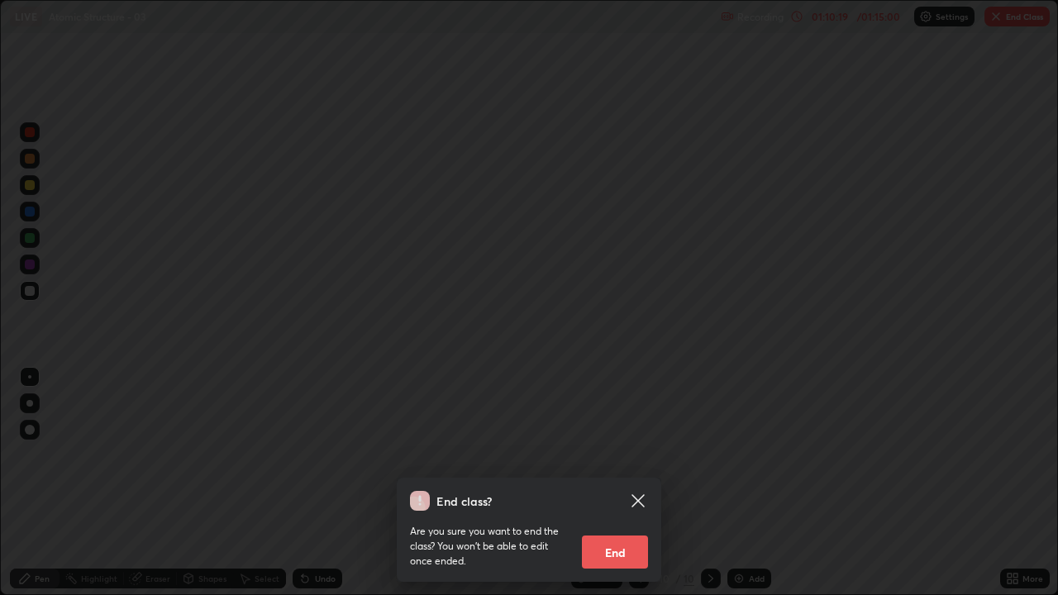
click at [626, 455] on button "End" at bounding box center [615, 552] width 66 height 33
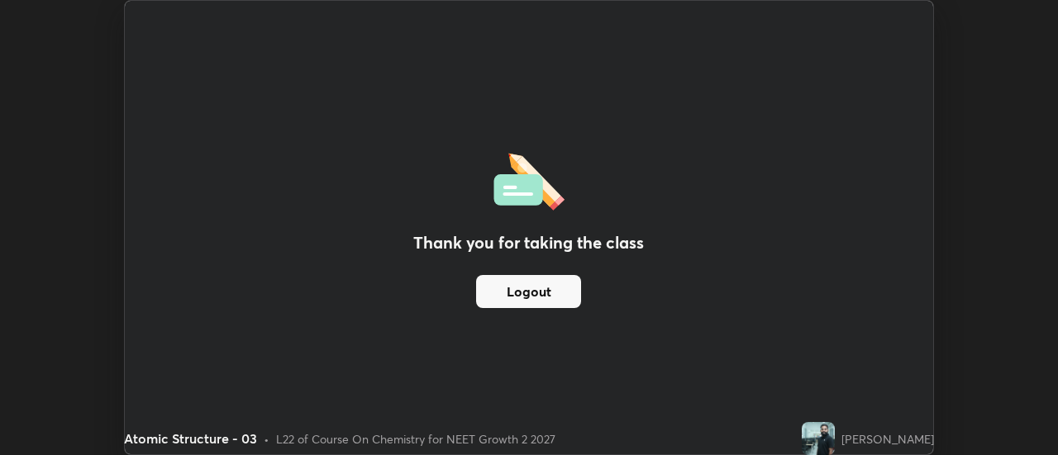
scroll to position [82210, 81607]
